Goal: Use online tool/utility: Utilize a website feature to perform a specific function

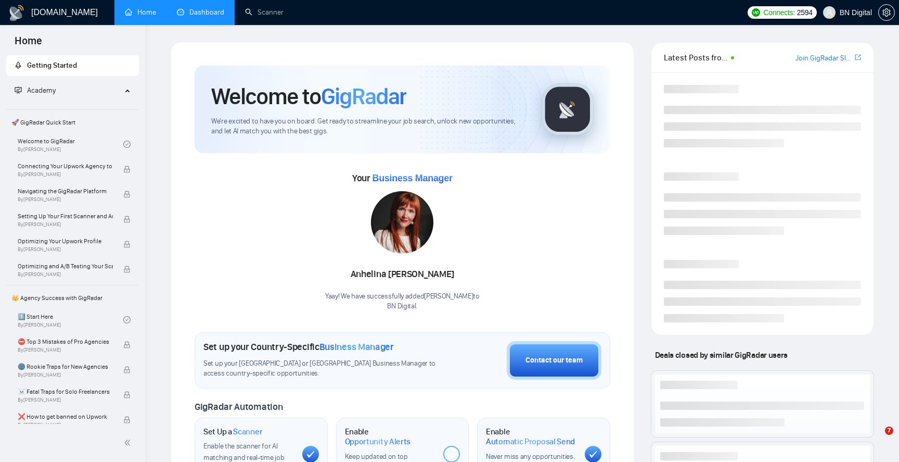
click at [194, 17] on link "Dashboard" at bounding box center [200, 12] width 47 height 9
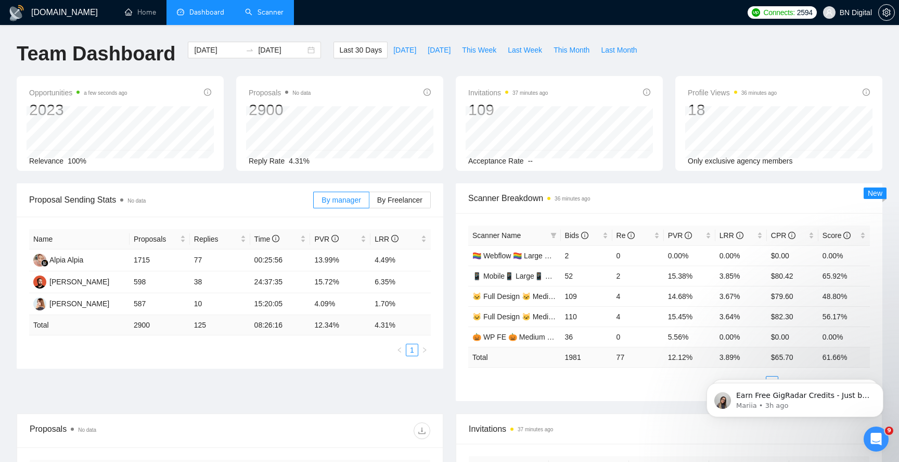
click at [260, 14] on link "Scanner" at bounding box center [264, 12] width 39 height 9
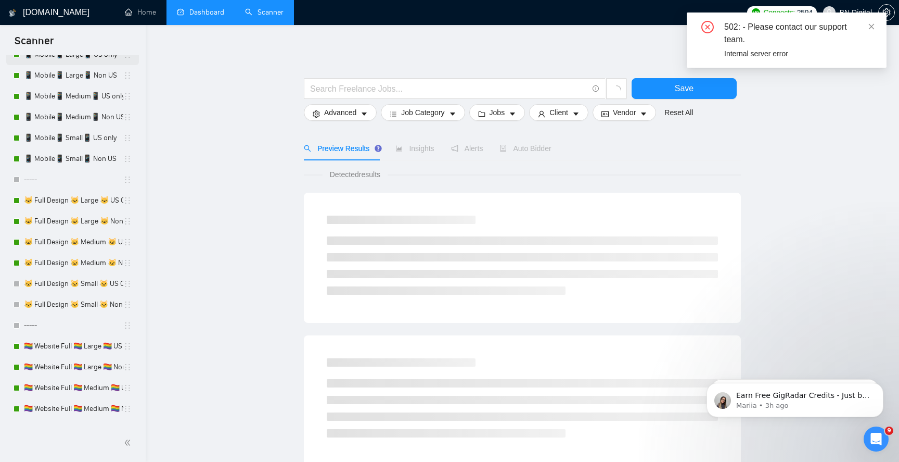
scroll to position [246, 0]
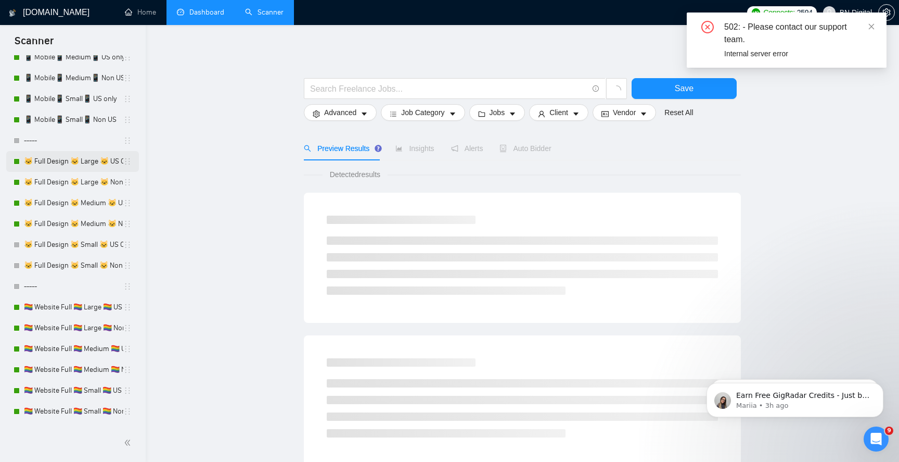
click at [71, 164] on link "🐱 Full Design 🐱 Large 🐱 US Only" at bounding box center [73, 161] width 99 height 21
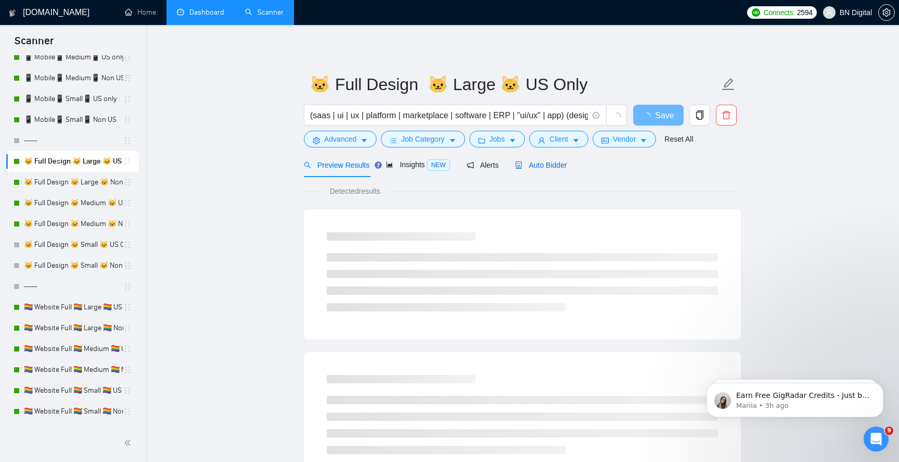
click at [540, 165] on span "Auto Bidder" at bounding box center [541, 165] width 52 height 8
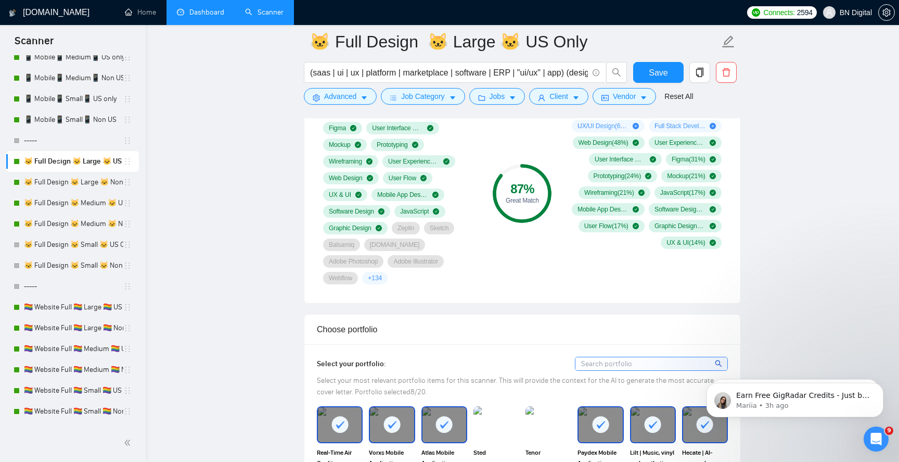
scroll to position [833, 0]
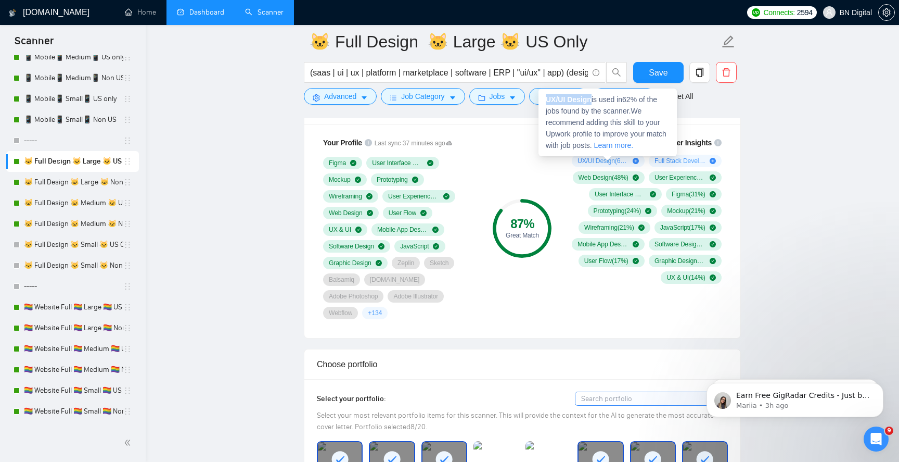
drag, startPoint x: 593, startPoint y: 99, endPoint x: 547, endPoint y: 101, distance: 45.3
click at [547, 101] on span "UX/UI Design is used in 62 % of the jobs found by the scanner. We recommend add…" at bounding box center [606, 122] width 121 height 54
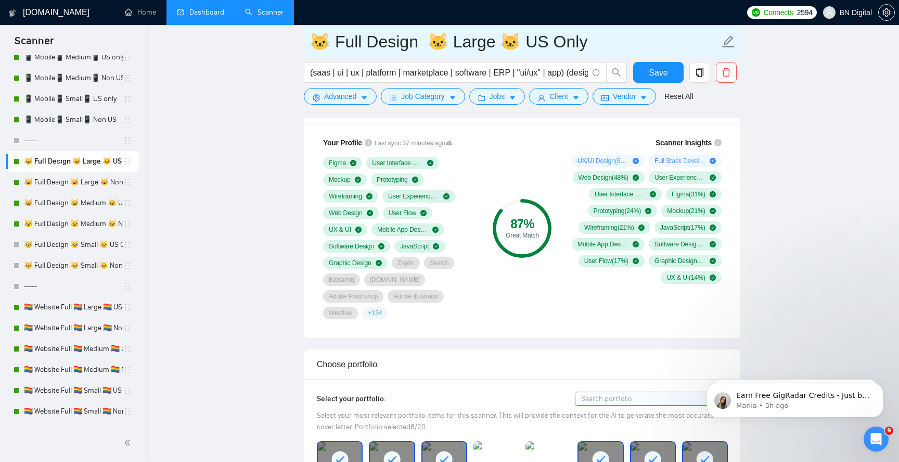
copy strong "UX/UI Design"
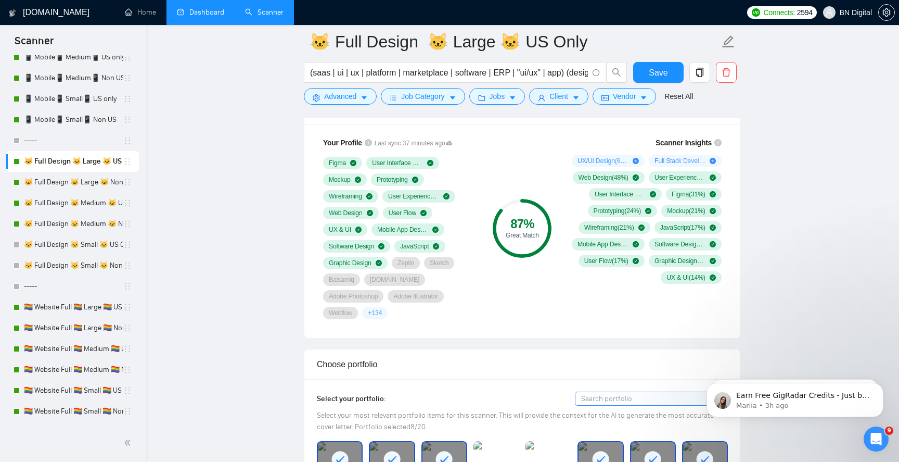
click at [620, 161] on span "UX/UI Design ( 62 %)" at bounding box center [603, 161] width 51 height 8
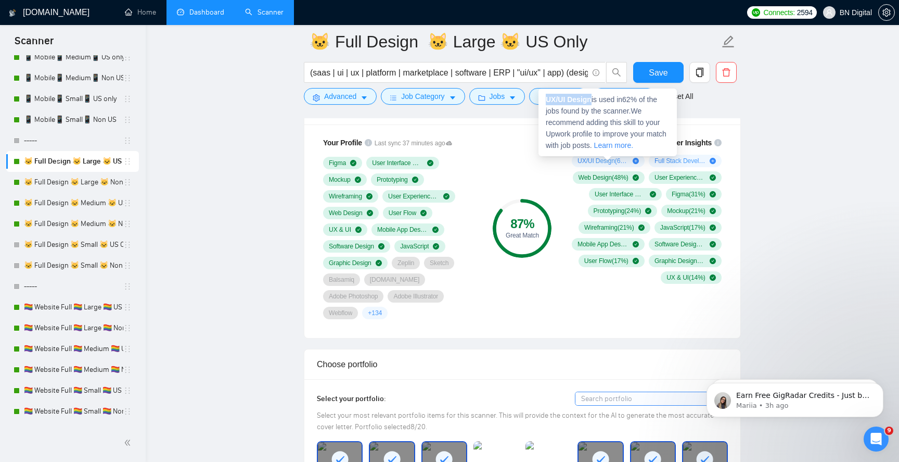
copy strong "UX/UI Design"
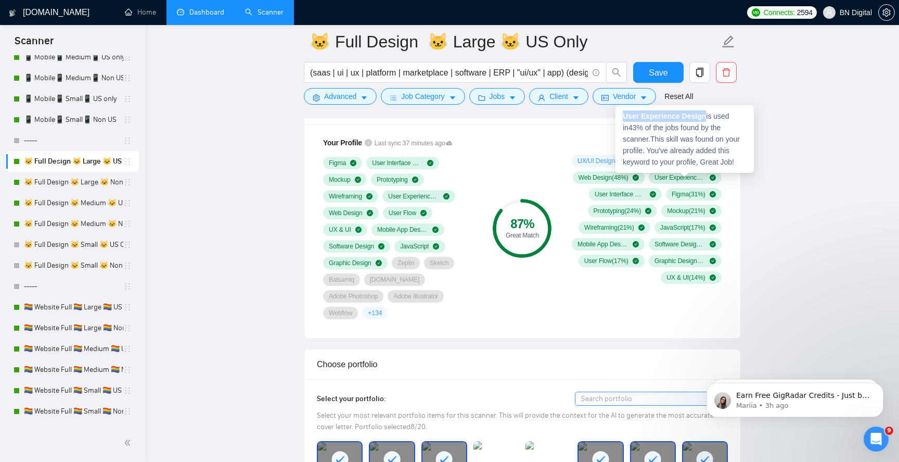
drag, startPoint x: 709, startPoint y: 118, endPoint x: 620, endPoint y: 118, distance: 88.5
click at [620, 118] on div "User Experience Design is used in 43 % of the jobs found by the scanner. This s…" at bounding box center [685, 139] width 138 height 68
copy strong "User Experience Design"
